Goal: Find specific page/section

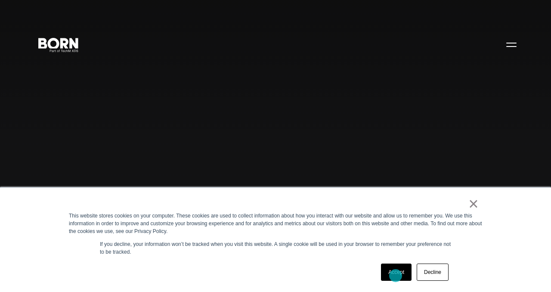
click at [395, 275] on link "Accept" at bounding box center [396, 271] width 31 height 17
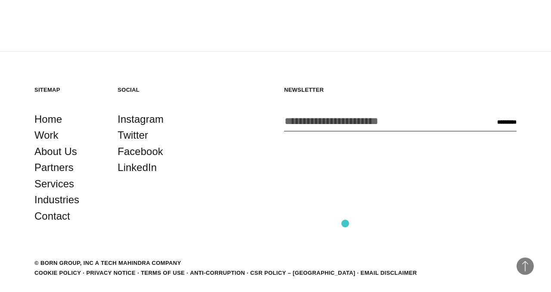
scroll to position [2166, 0]
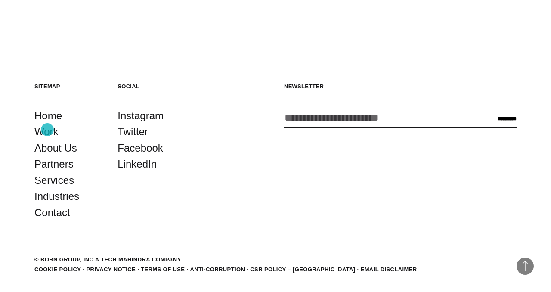
click at [47, 130] on link "Work" at bounding box center [46, 131] width 24 height 16
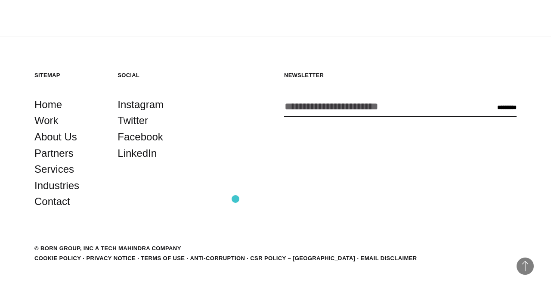
scroll to position [2448, 0]
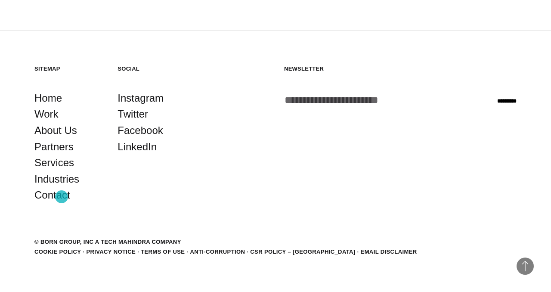
click at [62, 197] on link "Contact" at bounding box center [52, 195] width 36 height 16
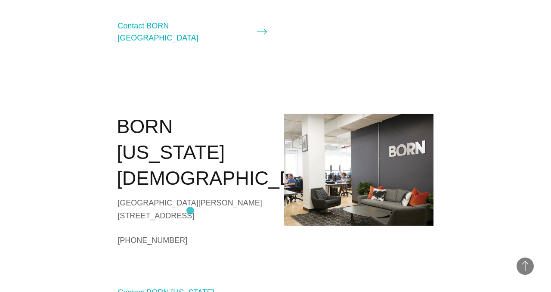
scroll to position [651, 0]
